Goal: Check status: Check status

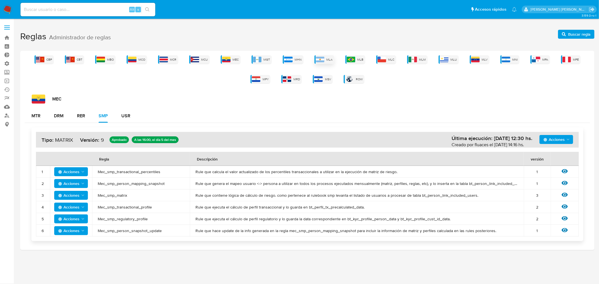
click at [326, 61] on div "MLA" at bounding box center [324, 59] width 20 height 8
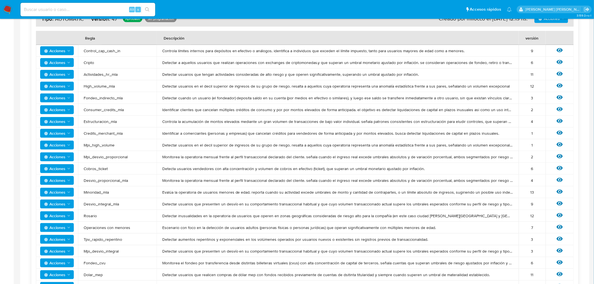
scroll to position [156, 0]
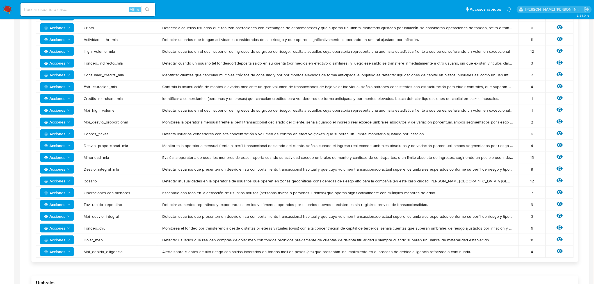
click at [64, 228] on span "Acciones" at bounding box center [54, 228] width 21 height 9
click at [55, 253] on button "Ver historico" at bounding box center [56, 255] width 51 height 13
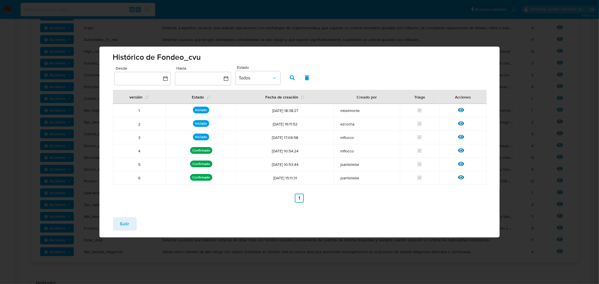
drag, startPoint x: 267, startPoint y: 166, endPoint x: 303, endPoint y: 169, distance: 36.6
click at [303, 169] on td "[DATE] 10:53:44" at bounding box center [284, 164] width 97 height 13
click at [302, 170] on td "[DATE] 10:53:44" at bounding box center [284, 164] width 97 height 13
drag, startPoint x: 266, startPoint y: 153, endPoint x: 303, endPoint y: 149, distance: 37.2
click at [303, 149] on span "04/06/2025 10:54:24" at bounding box center [285, 150] width 90 height 5
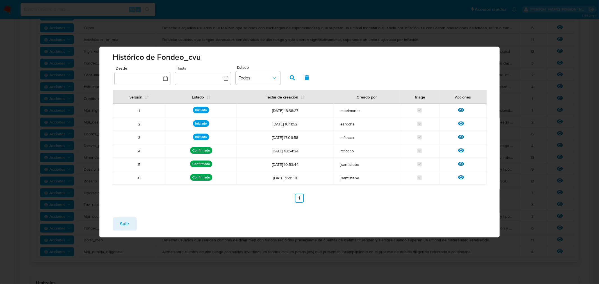
click at [303, 149] on span "04/06/2025 10:54:24" at bounding box center [285, 150] width 90 height 5
drag, startPoint x: 304, startPoint y: 151, endPoint x: 267, endPoint y: 151, distance: 37.3
click at [267, 151] on span "04/06/2025 10:54:24" at bounding box center [285, 150] width 90 height 5
drag, startPoint x: 266, startPoint y: 152, endPoint x: 305, endPoint y: 149, distance: 39.1
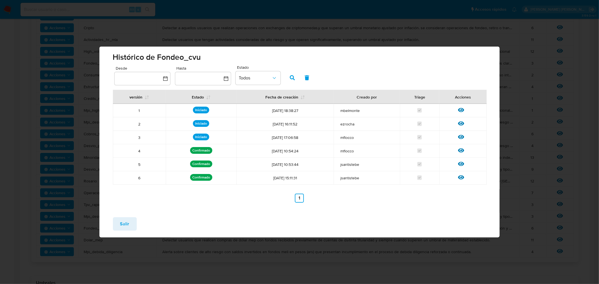
click at [305, 149] on span "04/06/2025 10:54:24" at bounding box center [285, 150] width 90 height 5
click at [129, 218] on button "Salir" at bounding box center [125, 223] width 24 height 13
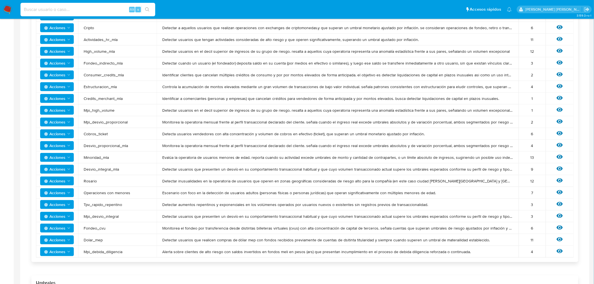
click at [62, 9] on input at bounding box center [87, 9] width 135 height 7
paste input "XrQdelXXw6DeMl0oP3IX7rn6"
type input "XrQdelXXw6DeMl0oP3IX7rn6"
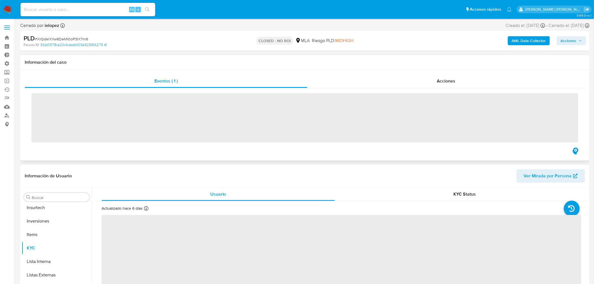
scroll to position [264, 0]
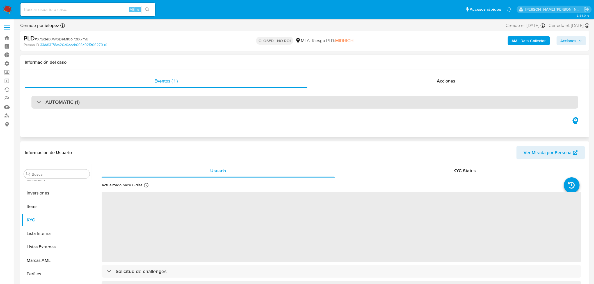
click at [75, 100] on h3 "AUTOMATIC (1)" at bounding box center [62, 102] width 34 height 6
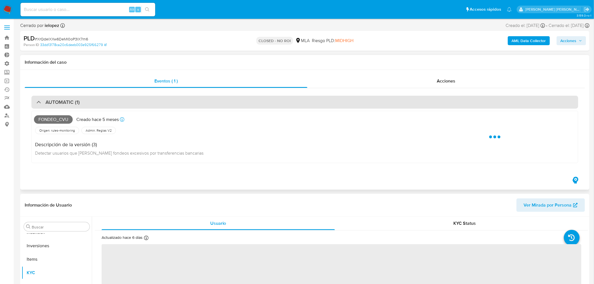
select select "10"
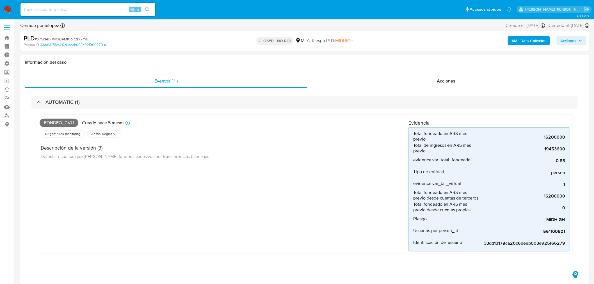
click at [97, 9] on input at bounding box center [87, 9] width 135 height 7
paste input "feGcBgASLihTFmXCh1RJIaeV"
type input "feGcBgASLihTFmXCh1RJIaeV"
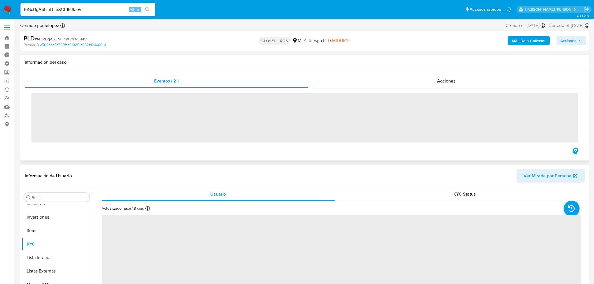
scroll to position [264, 0]
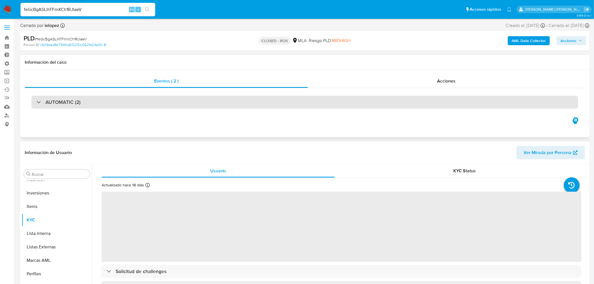
click at [75, 105] on h3 "AUTOMATIC (2)" at bounding box center [62, 102] width 35 height 6
select select "10"
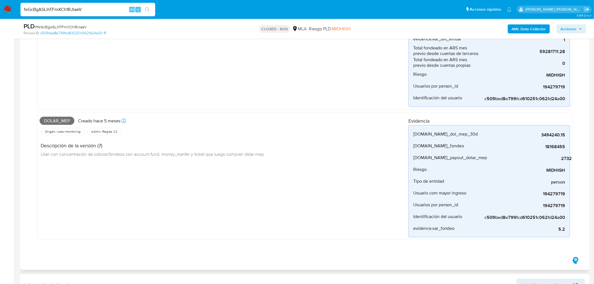
scroll to position [0, 0]
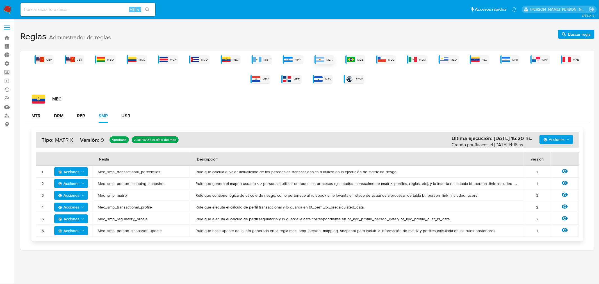
click at [324, 60] on img at bounding box center [320, 60] width 8 height 6
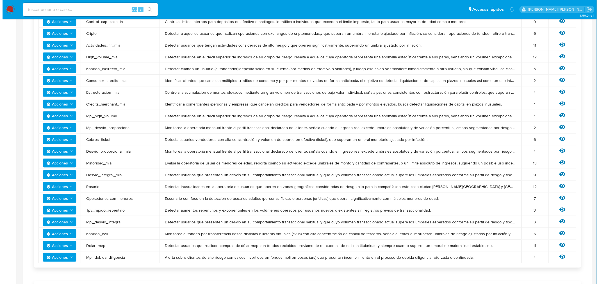
scroll to position [156, 0]
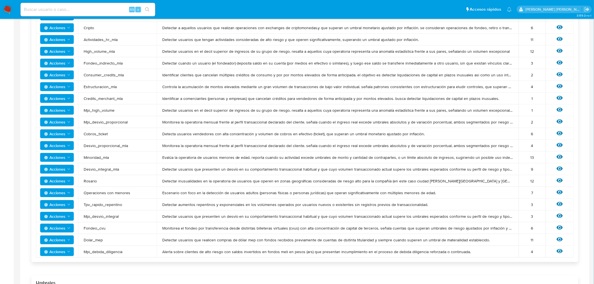
click at [68, 228] on polygon "Acciones" at bounding box center [69, 228] width 3 height 1
click at [53, 258] on button "Ver historico" at bounding box center [56, 255] width 51 height 13
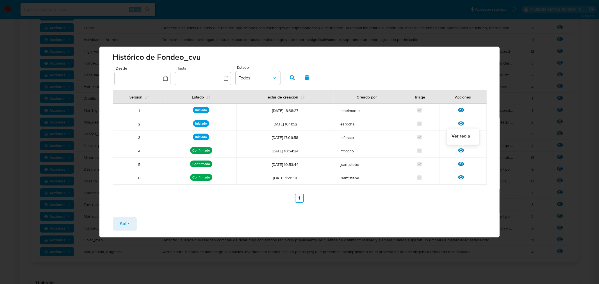
click at [459, 149] on icon at bounding box center [461, 150] width 6 height 6
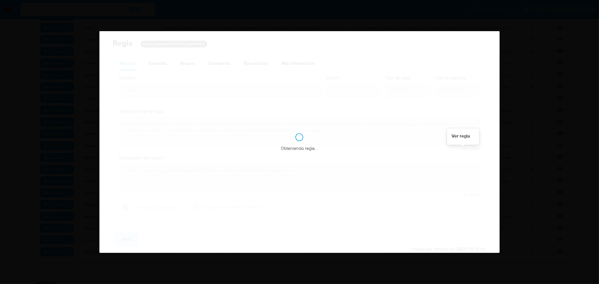
checkbox input "true"
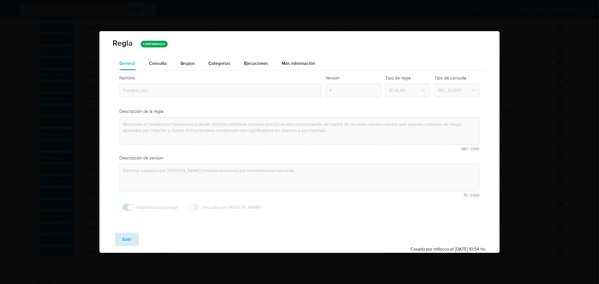
click at [127, 239] on span "Salir" at bounding box center [126, 239] width 9 height 12
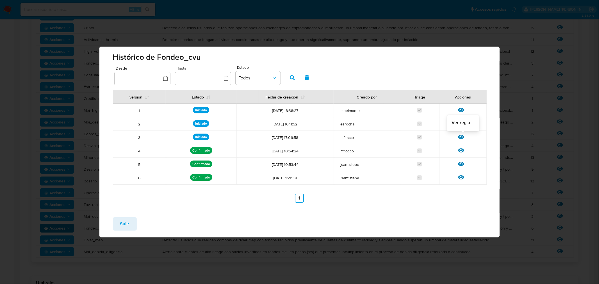
click at [459, 135] on icon at bounding box center [461, 137] width 6 height 6
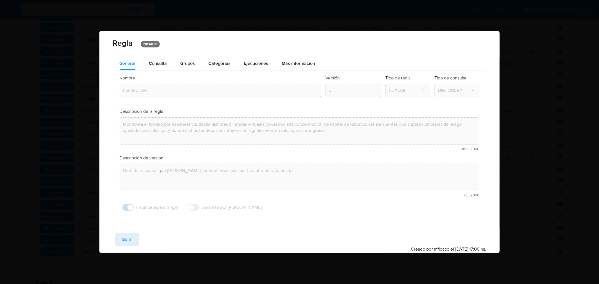
click at [153, 62] on span "Consulta" at bounding box center [158, 63] width 18 height 6
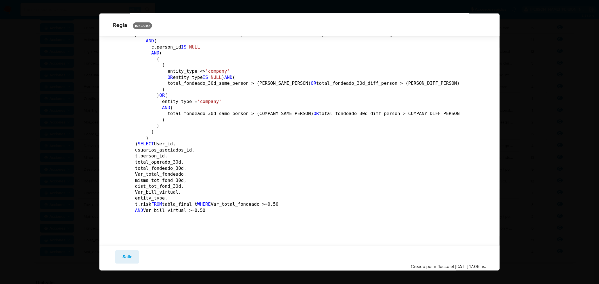
scroll to position [2344, 0]
click at [127, 256] on span "Salir" at bounding box center [126, 257] width 9 height 12
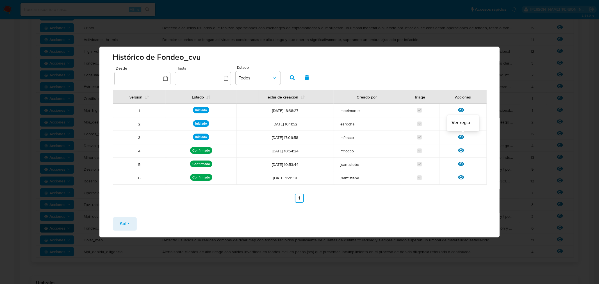
click at [462, 135] on icon at bounding box center [461, 137] width 6 height 6
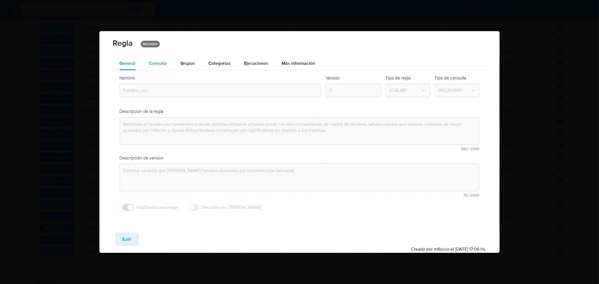
click at [159, 63] on span "Consulta" at bounding box center [158, 63] width 18 height 6
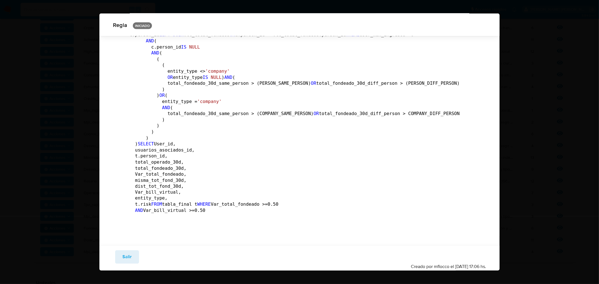
scroll to position [2344, 0]
click at [128, 254] on span "Salir" at bounding box center [126, 257] width 9 height 12
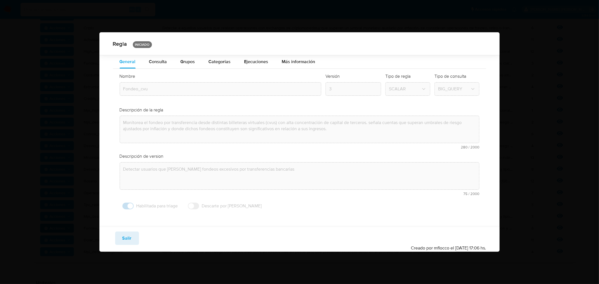
scroll to position [0, 0]
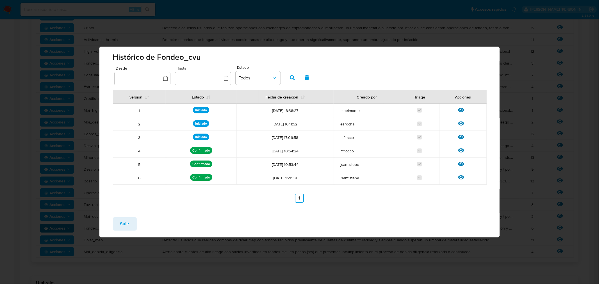
click at [125, 220] on span "Salir" at bounding box center [124, 224] width 9 height 12
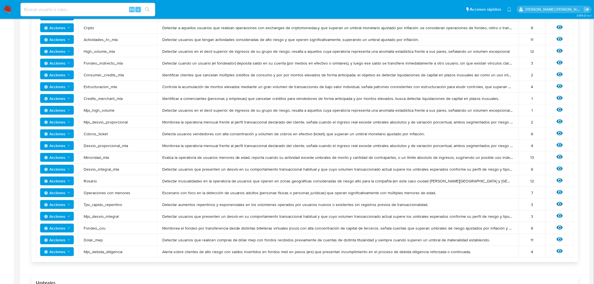
click at [69, 227] on icon "Acciones" at bounding box center [69, 228] width 4 height 4
click at [53, 257] on button "Ver historico" at bounding box center [56, 255] width 51 height 13
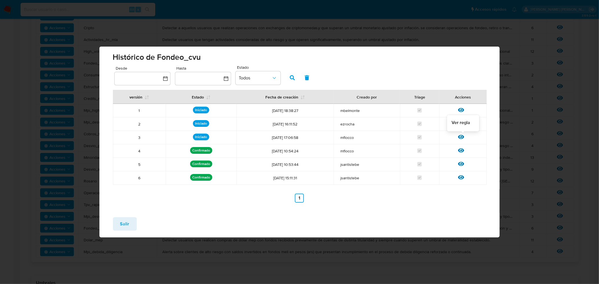
click at [463, 138] on icon at bounding box center [461, 137] width 6 height 4
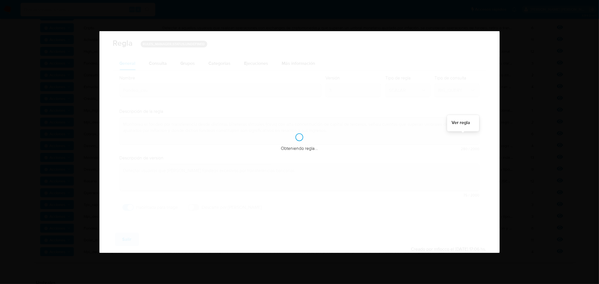
checkbox input "true"
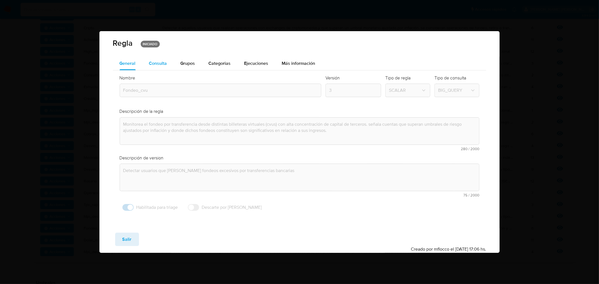
click at [164, 65] on span "Consulta" at bounding box center [158, 63] width 18 height 6
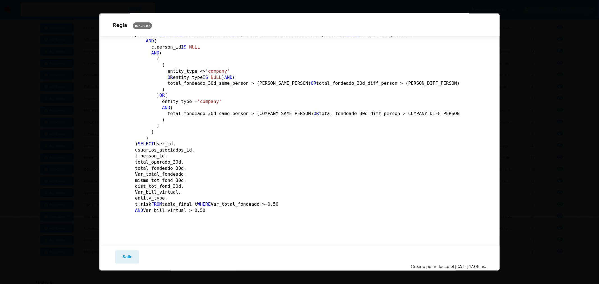
scroll to position [2344, 0]
drag, startPoint x: 133, startPoint y: 136, endPoint x: 193, endPoint y: 141, distance: 60.0
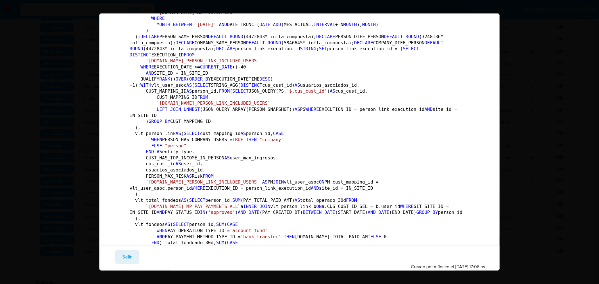
scroll to position [0, 0]
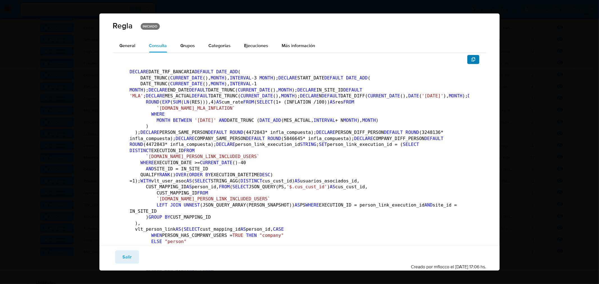
click at [471, 60] on button "button" at bounding box center [473, 59] width 12 height 9
click at [131, 256] on button "Salir" at bounding box center [127, 256] width 24 height 13
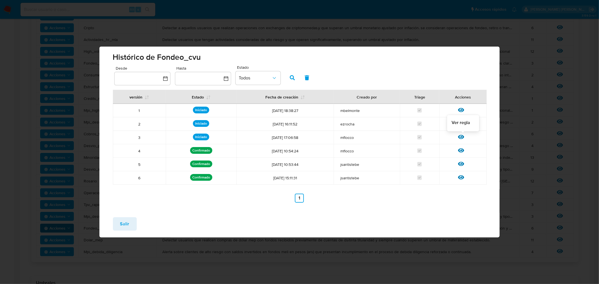
click at [461, 138] on icon at bounding box center [461, 137] width 6 height 6
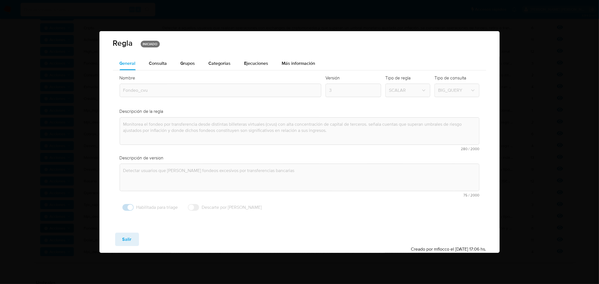
click at [161, 65] on span "Consulta" at bounding box center [158, 63] width 18 height 6
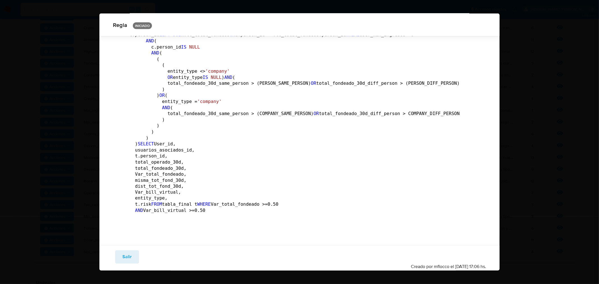
scroll to position [2336, 0]
click at [126, 260] on span "Salir" at bounding box center [126, 257] width 9 height 12
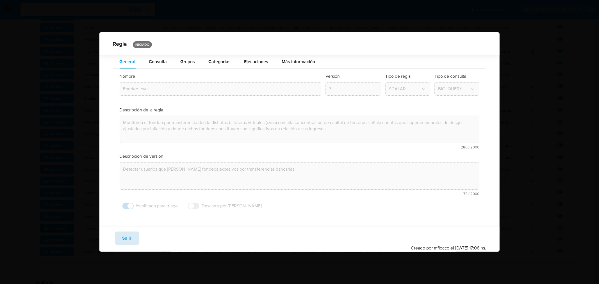
scroll to position [0, 0]
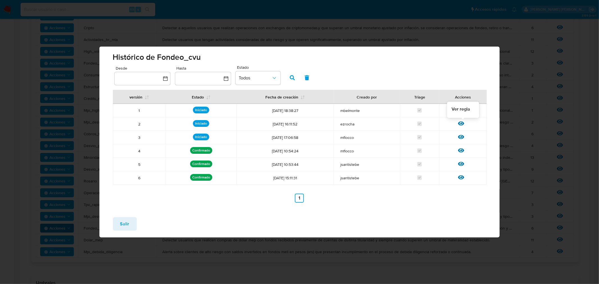
click at [461, 125] on icon at bounding box center [461, 123] width 6 height 6
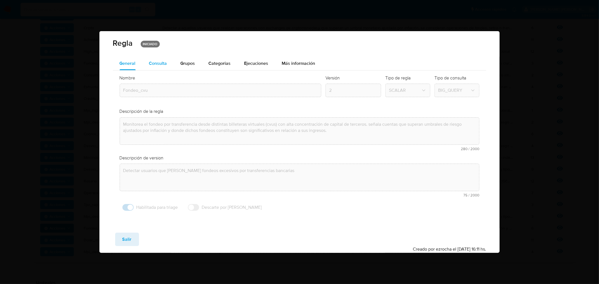
click at [156, 61] on span "Consulta" at bounding box center [158, 63] width 18 height 6
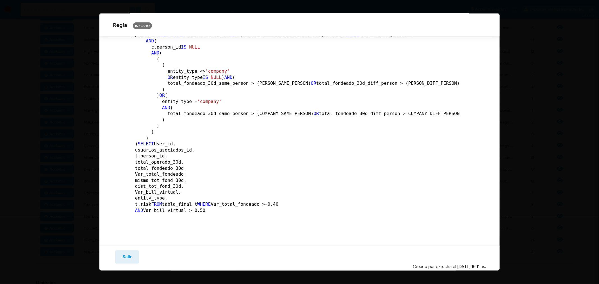
scroll to position [2344, 0]
click at [122, 258] on span "Salir" at bounding box center [126, 257] width 9 height 12
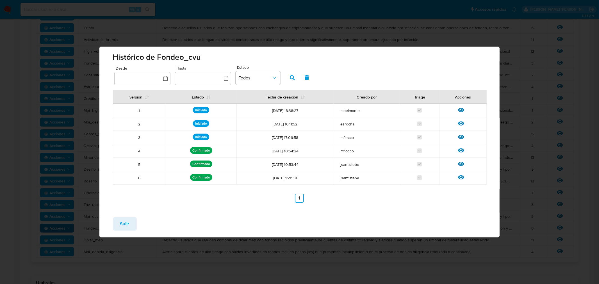
click at [125, 222] on span "Salir" at bounding box center [124, 224] width 9 height 12
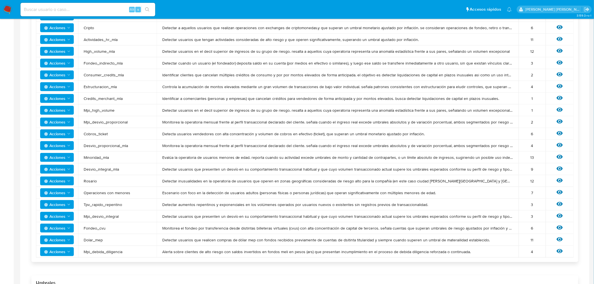
click at [69, 226] on icon "Acciones" at bounding box center [69, 228] width 4 height 4
click at [60, 254] on button "Ver historico" at bounding box center [56, 255] width 51 height 13
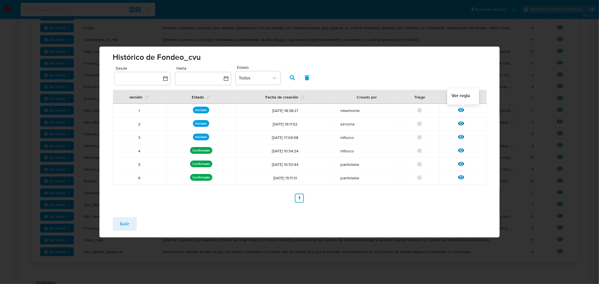
click at [461, 110] on icon at bounding box center [461, 110] width 6 height 4
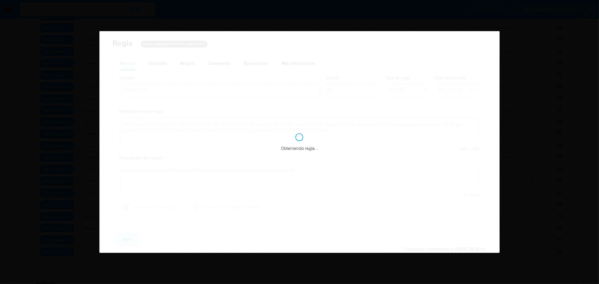
checkbox input "true"
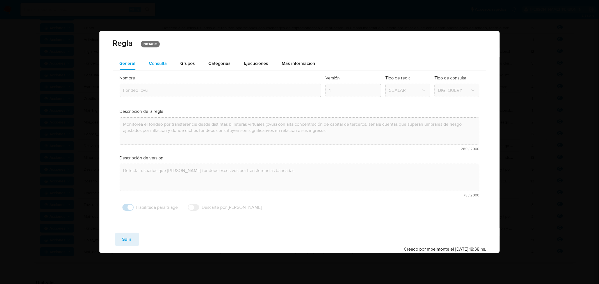
click at [164, 61] on span "Consulta" at bounding box center [158, 63] width 18 height 6
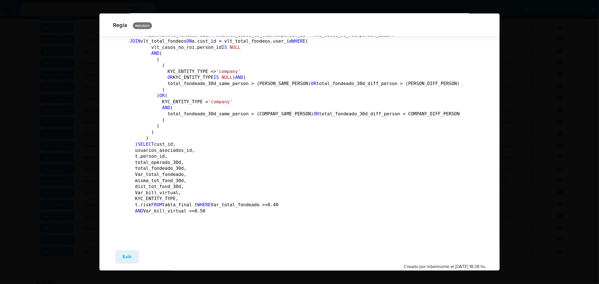
scroll to position [2186, 0]
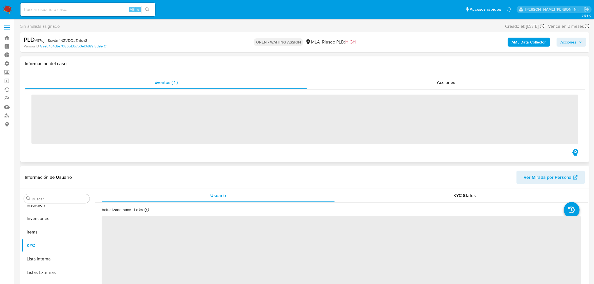
scroll to position [264, 0]
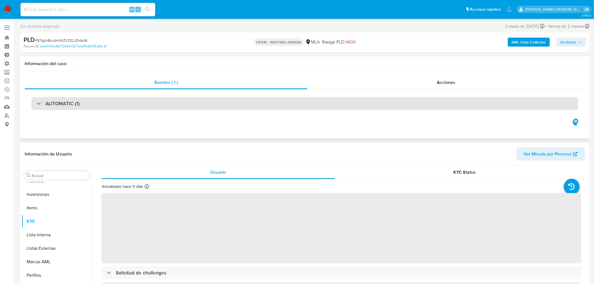
click at [72, 102] on h3 "AUTOMATIC (1)" at bounding box center [62, 103] width 34 height 6
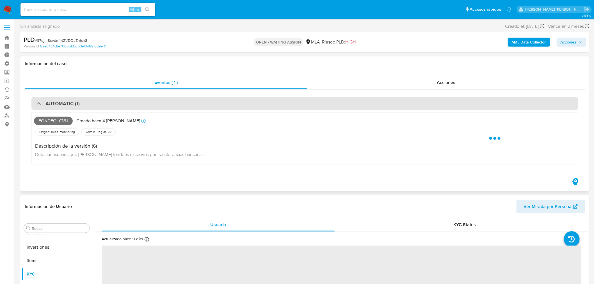
select select "10"
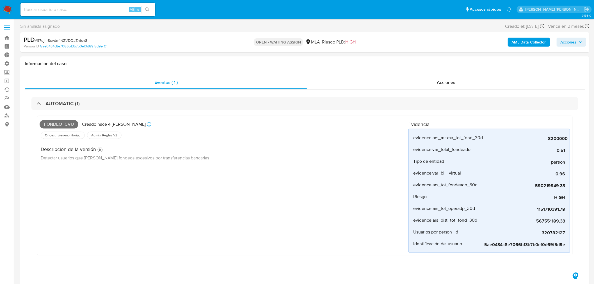
click at [82, 12] on input at bounding box center [87, 9] width 135 height 7
paste input "YslfkIBag7F6CTEliy1KD5My"
type input "YslfkIBag7F6CTEliy1KD5My"
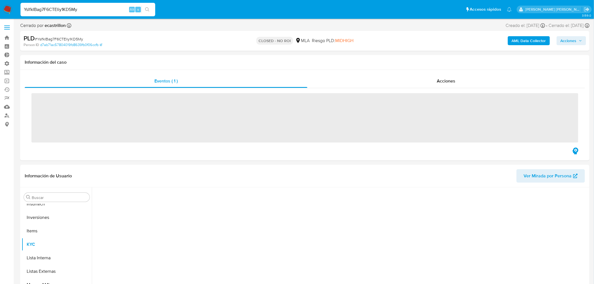
scroll to position [264, 0]
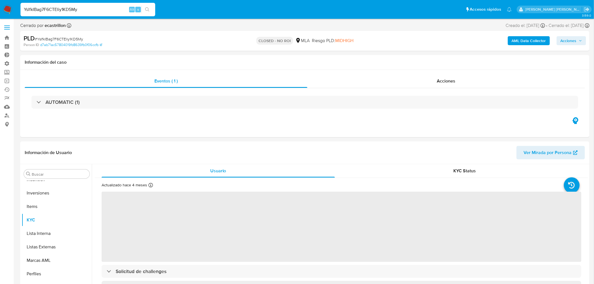
select select "10"
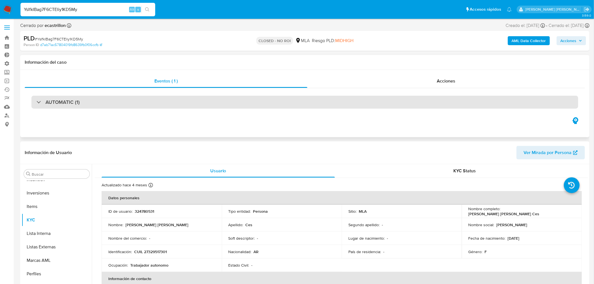
click at [62, 100] on h3 "AUTOMATIC (1)" at bounding box center [62, 102] width 34 height 6
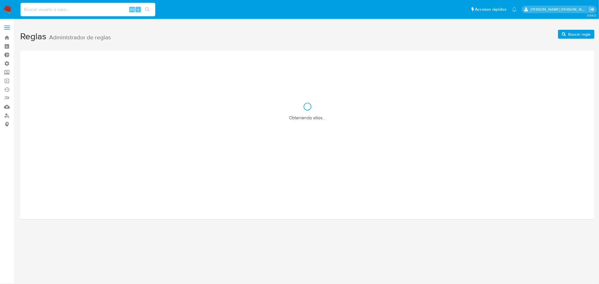
click at [68, 11] on input at bounding box center [87, 9] width 135 height 7
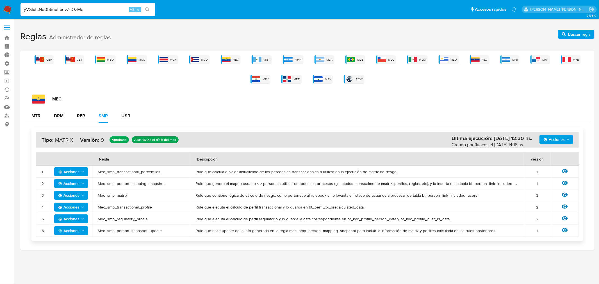
type input "yVSIxfcNu056uuFadvZcOzMq"
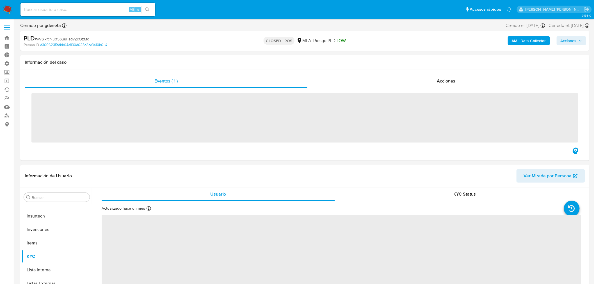
scroll to position [277, 0]
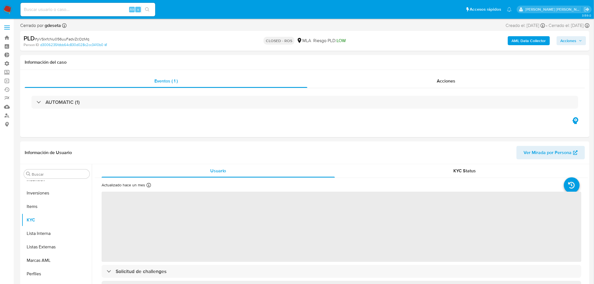
select select "10"
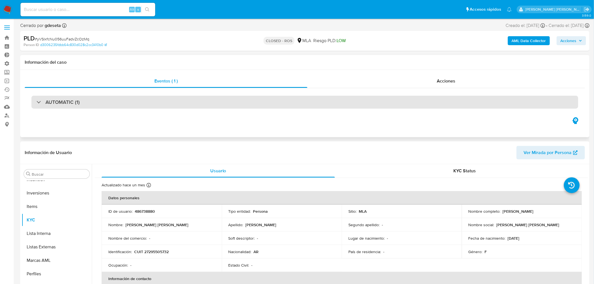
click at [74, 100] on h3 "AUTOMATIC (1)" at bounding box center [62, 102] width 34 height 6
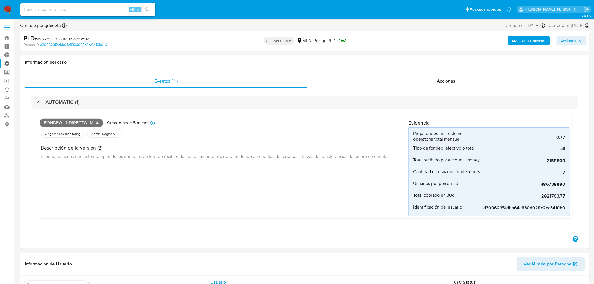
click at [7, 63] on label "Administración" at bounding box center [33, 63] width 67 height 9
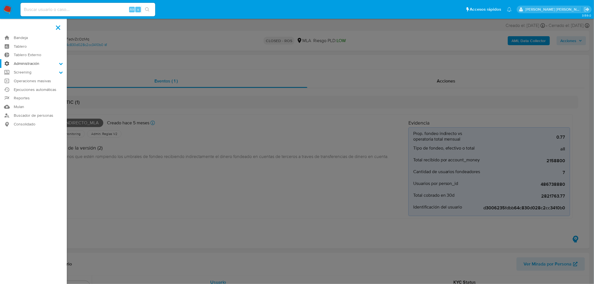
click at [0, 0] on input "Administración" at bounding box center [0, 0] width 0 height 0
click at [22, 73] on link "Reglas" at bounding box center [33, 71] width 67 height 7
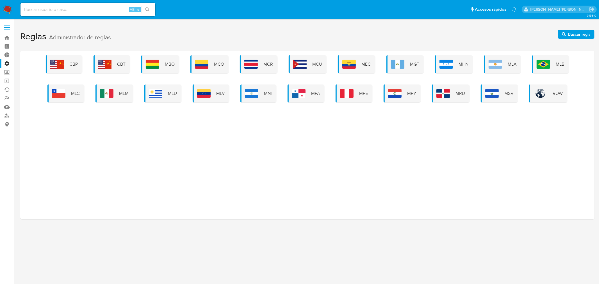
click at [9, 60] on label "Administración" at bounding box center [33, 63] width 67 height 9
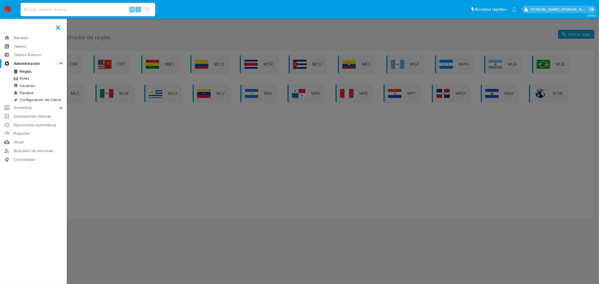
click at [0, 0] on input "Administración" at bounding box center [0, 0] width 0 height 0
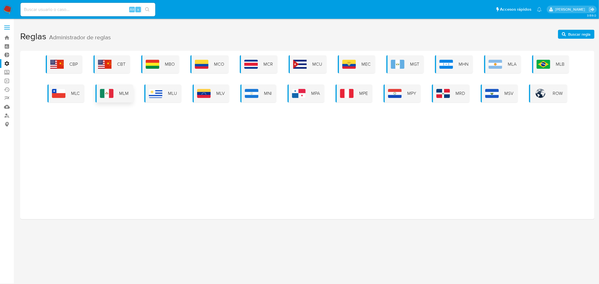
click at [117, 99] on div "MLM" at bounding box center [114, 93] width 38 height 18
